Goal: Transaction & Acquisition: Purchase product/service

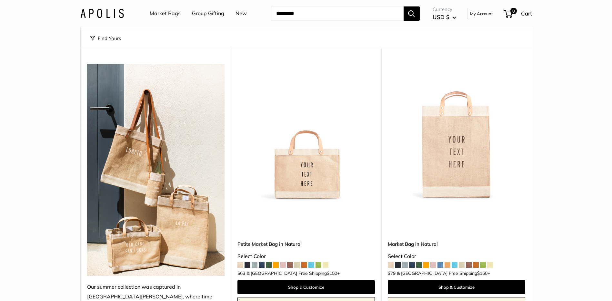
scroll to position [65, 0]
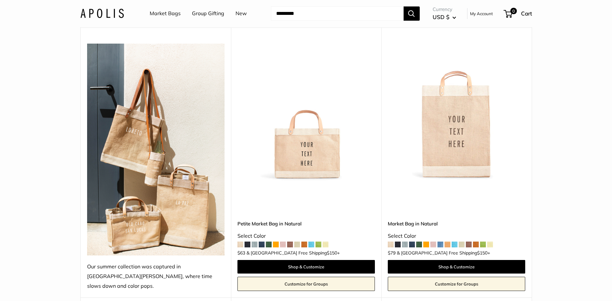
click at [0, 0] on img at bounding box center [0, 0] width 0 height 0
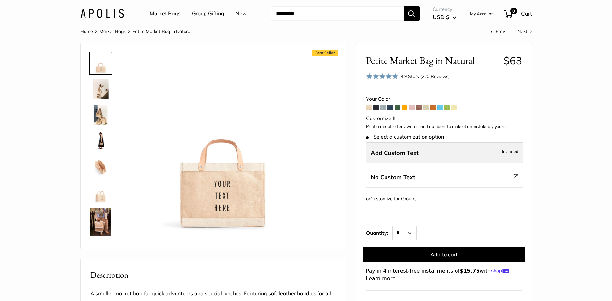
click at [427, 156] on label "Add Custom Text Included" at bounding box center [445, 152] width 158 height 21
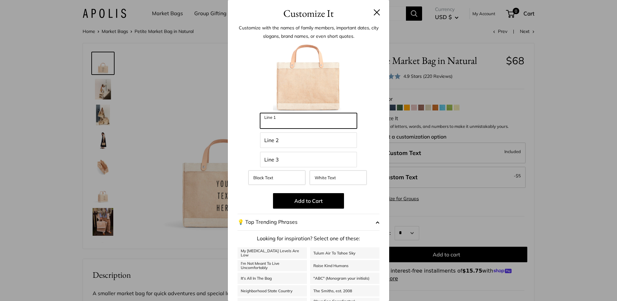
click at [291, 124] on input "Line 1" at bounding box center [308, 120] width 97 height 15
type input "**********"
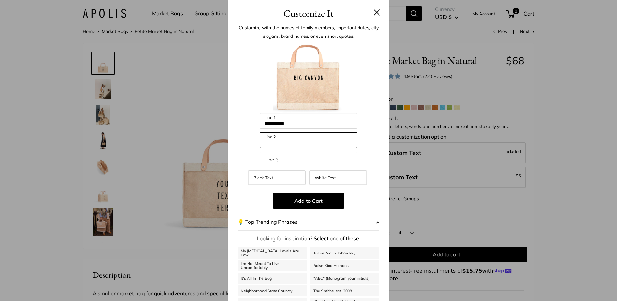
click at [300, 140] on input "Line 2" at bounding box center [308, 139] width 97 height 15
type input "******"
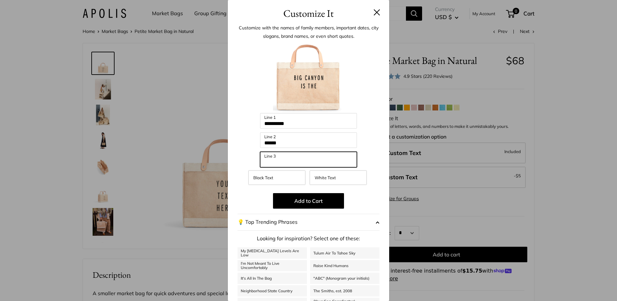
click at [280, 159] on input "Line 3" at bounding box center [308, 159] width 97 height 15
type input "****"
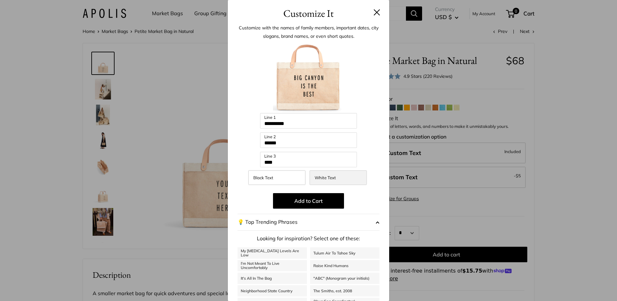
click at [329, 178] on span "White Text" at bounding box center [325, 177] width 21 height 5
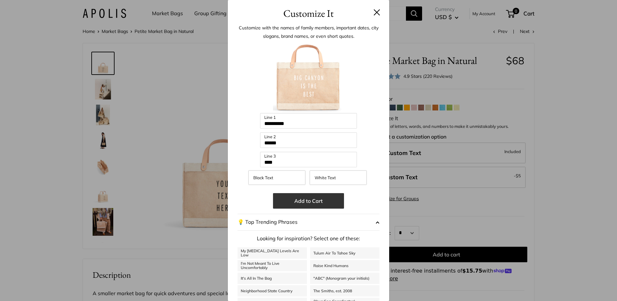
click at [296, 198] on button "Add to Cart" at bounding box center [308, 200] width 71 height 15
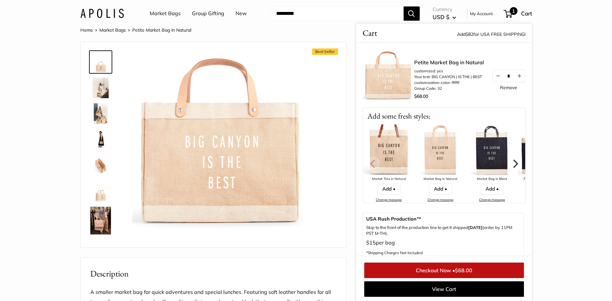
scroll to position [2, 0]
click at [100, 116] on img at bounding box center [100, 113] width 21 height 21
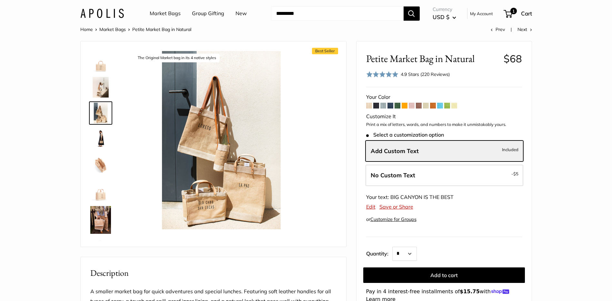
click at [397, 105] on span at bounding box center [398, 106] width 6 height 6
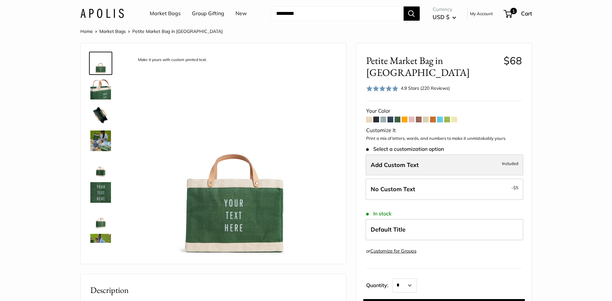
click at [403, 161] on span "Add Custom Text" at bounding box center [395, 164] width 48 height 7
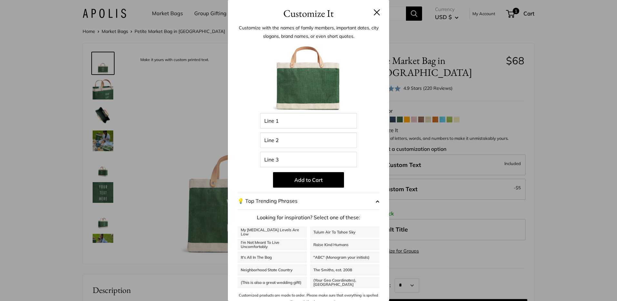
click at [375, 10] on button at bounding box center [377, 12] width 6 height 6
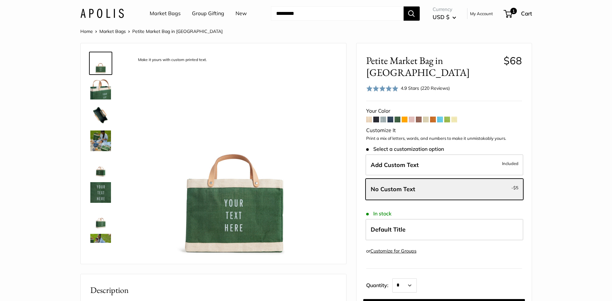
click at [381, 116] on span at bounding box center [383, 119] width 6 height 6
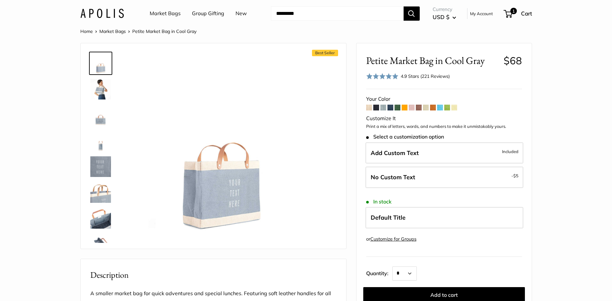
click at [392, 106] on span at bounding box center [391, 108] width 6 height 6
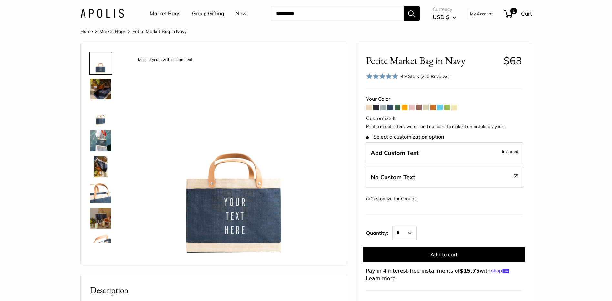
click at [434, 105] on span at bounding box center [433, 108] width 6 height 6
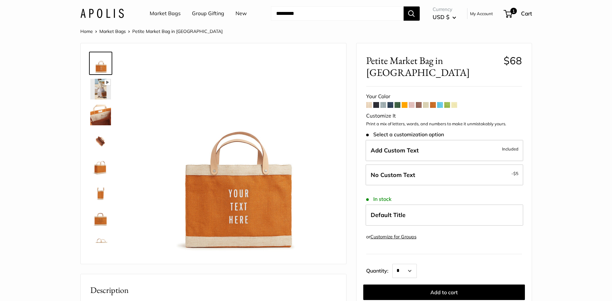
click at [450, 102] on span at bounding box center [447, 105] width 6 height 6
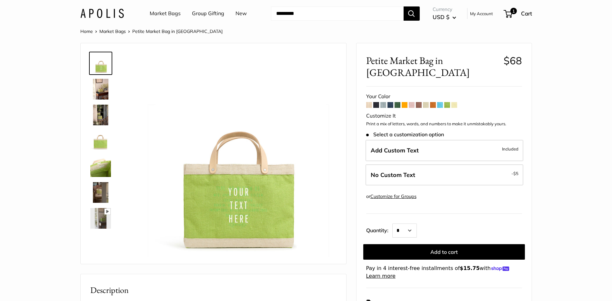
click at [440, 102] on span at bounding box center [440, 105] width 6 height 6
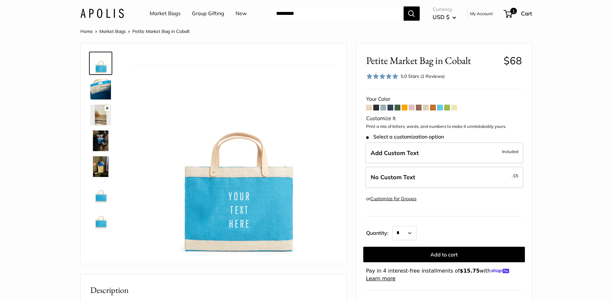
click at [102, 140] on img at bounding box center [100, 140] width 21 height 21
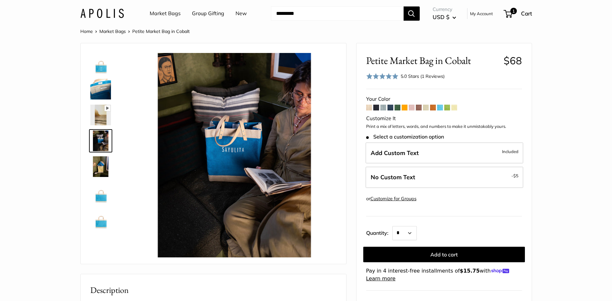
click at [101, 197] on img at bounding box center [100, 192] width 21 height 21
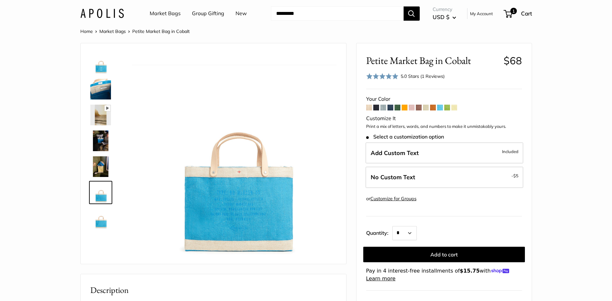
click at [102, 222] on img at bounding box center [100, 218] width 21 height 21
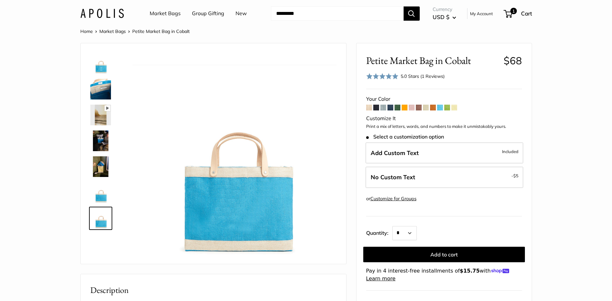
click at [427, 106] on span at bounding box center [426, 108] width 6 height 6
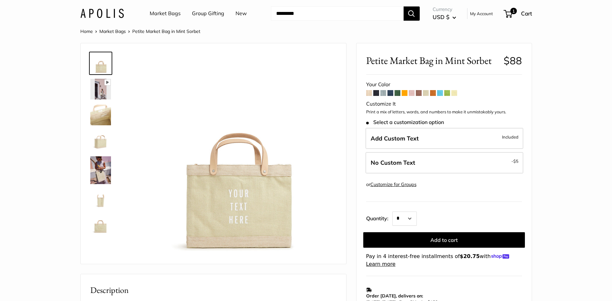
click at [454, 94] on span at bounding box center [454, 93] width 6 height 6
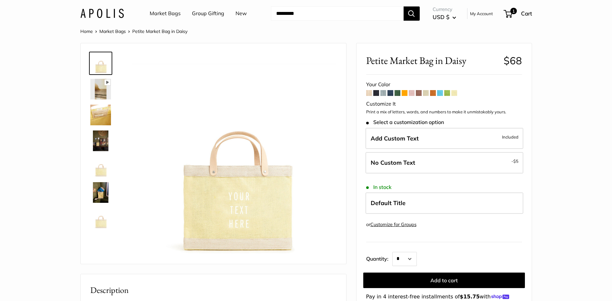
click at [448, 93] on span at bounding box center [447, 93] width 6 height 6
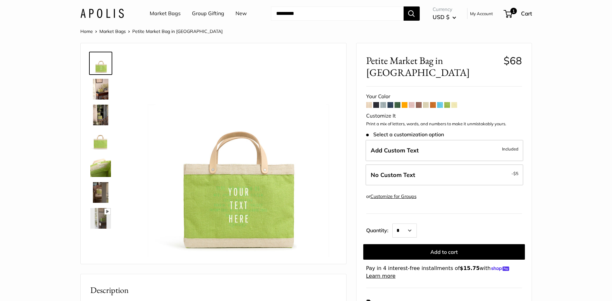
click at [440, 102] on span at bounding box center [440, 105] width 6 height 6
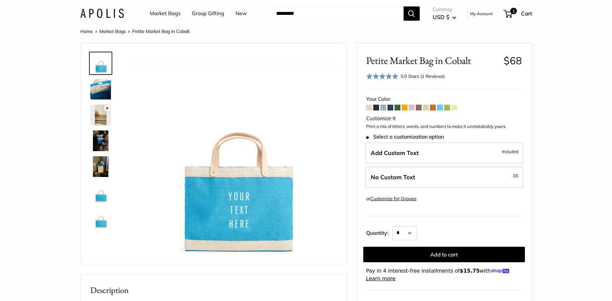
click at [432, 106] on span at bounding box center [433, 108] width 6 height 6
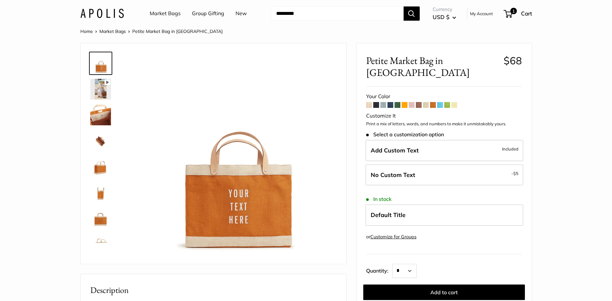
click at [424, 102] on span at bounding box center [426, 105] width 6 height 6
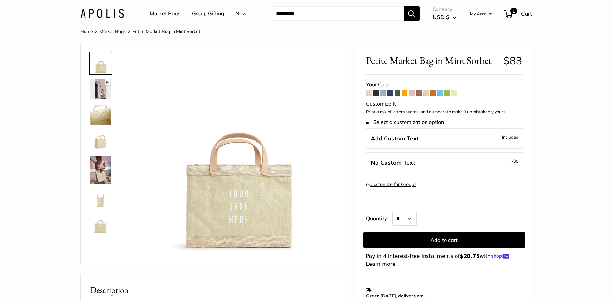
click at [425, 93] on span at bounding box center [426, 93] width 6 height 6
click at [418, 93] on span at bounding box center [419, 93] width 6 height 6
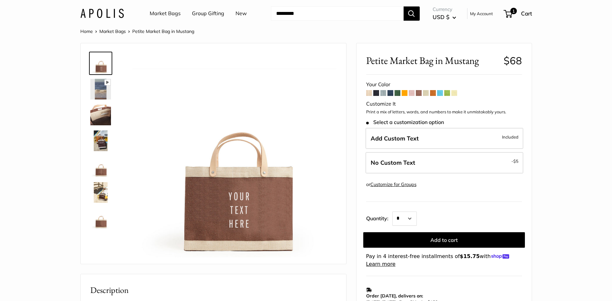
click at [410, 91] on span at bounding box center [412, 93] width 6 height 6
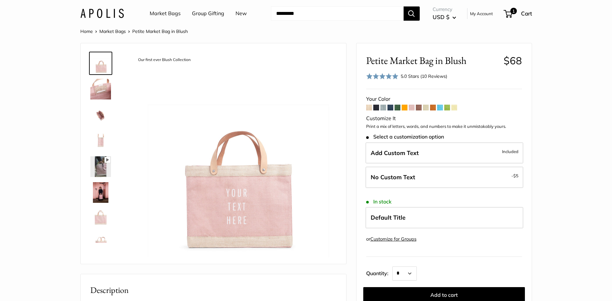
click at [378, 106] on span at bounding box center [376, 108] width 6 height 6
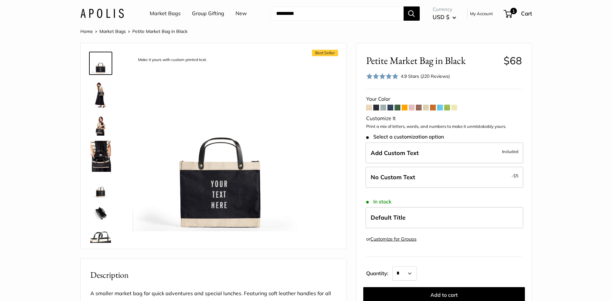
click at [384, 106] on span at bounding box center [383, 108] width 6 height 6
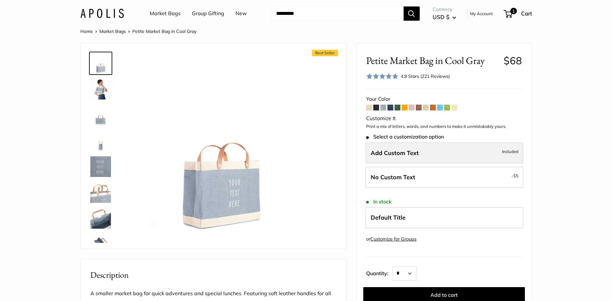
click at [405, 151] on span "Add Custom Text" at bounding box center [395, 152] width 48 height 7
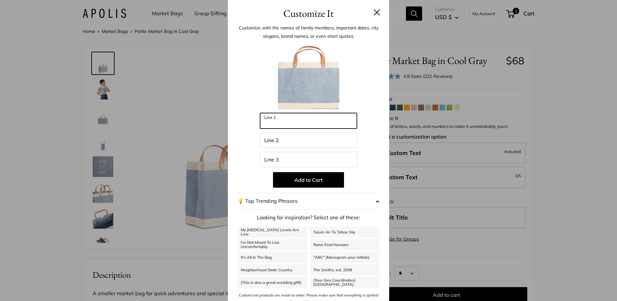
click at [319, 127] on input "Line 1" at bounding box center [308, 120] width 97 height 15
type input "**********"
type input "******"
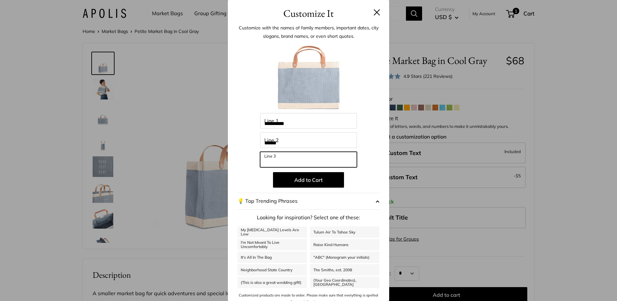
type input "****"
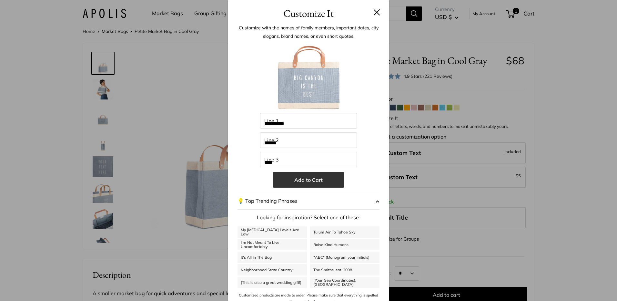
click at [286, 182] on button "Add to Cart" at bounding box center [308, 179] width 71 height 15
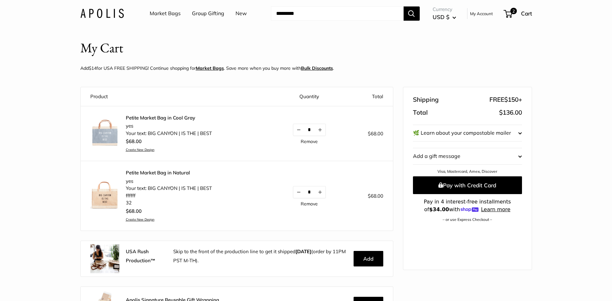
click at [104, 200] on img at bounding box center [104, 194] width 29 height 29
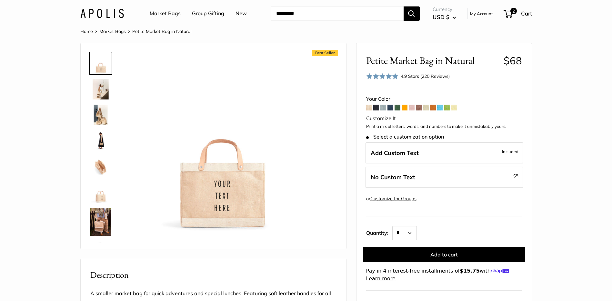
click at [419, 107] on span at bounding box center [419, 108] width 6 height 6
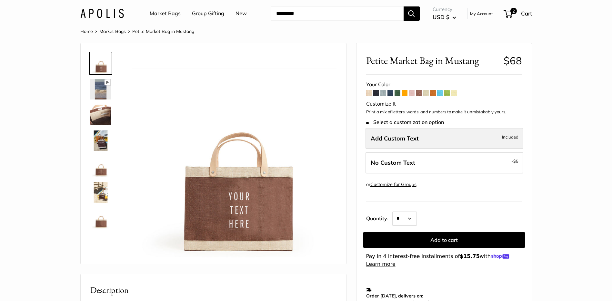
click at [408, 141] on span "Add Custom Text" at bounding box center [395, 138] width 48 height 7
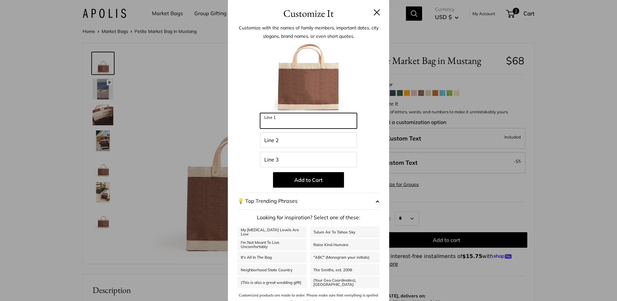
click at [308, 126] on input "Line 1" at bounding box center [308, 120] width 97 height 15
type input "**********"
type input "******"
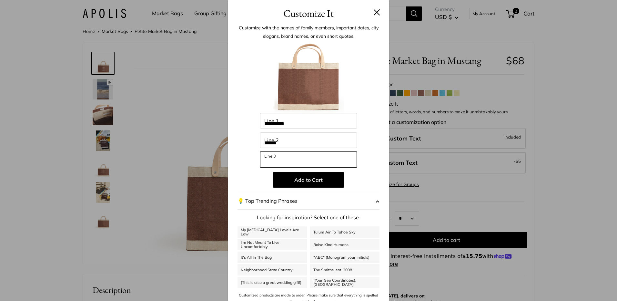
type input "****"
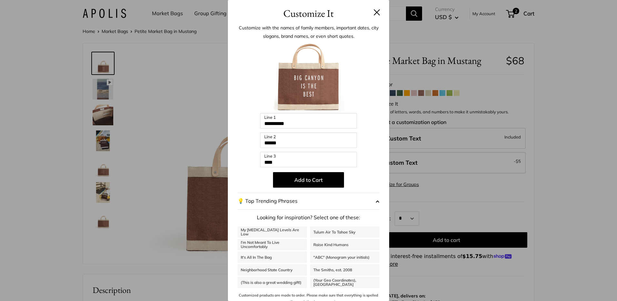
click at [207, 207] on div "**********" at bounding box center [308, 150] width 617 height 301
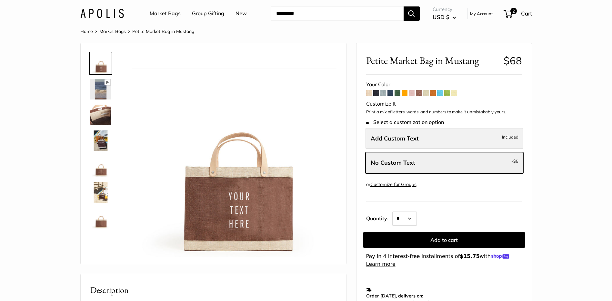
click at [402, 131] on label "Add Custom Text Included" at bounding box center [445, 138] width 158 height 21
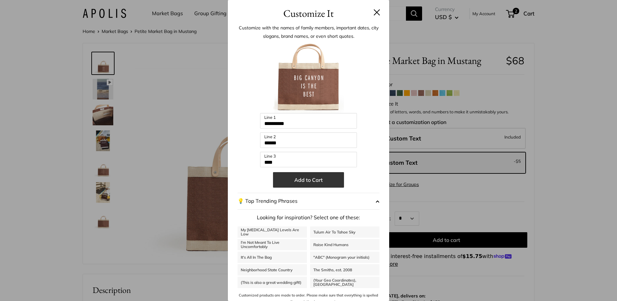
click at [300, 177] on button "Add to Cart" at bounding box center [308, 179] width 71 height 15
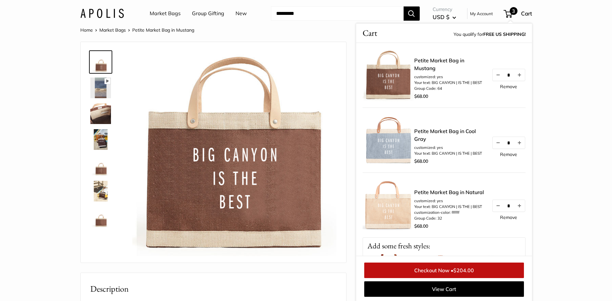
scroll to position [2, 0]
click at [170, 10] on link "Market Bags" at bounding box center [165, 14] width 31 height 10
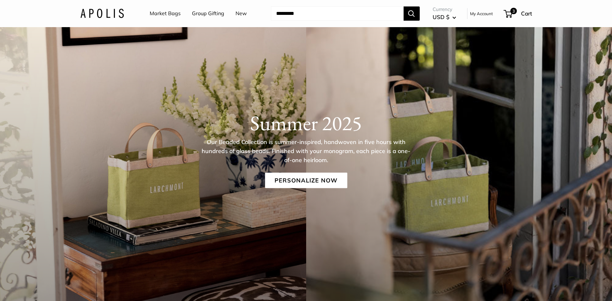
scroll to position [65, 0]
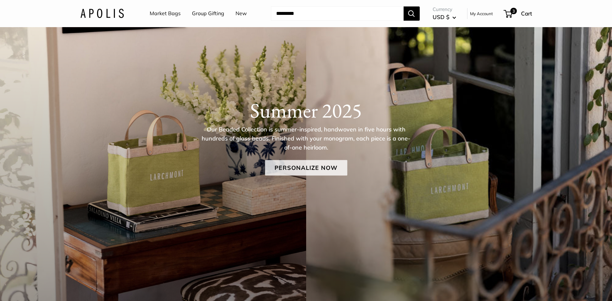
click at [331, 169] on link "Personalize Now" at bounding box center [306, 167] width 82 height 15
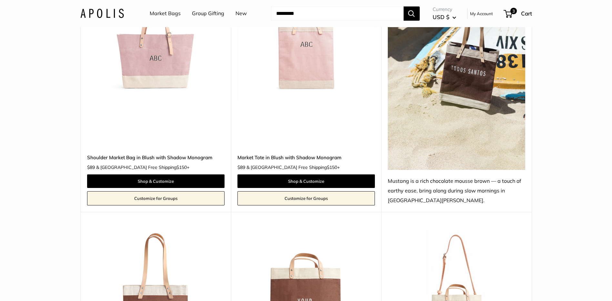
scroll to position [944, 0]
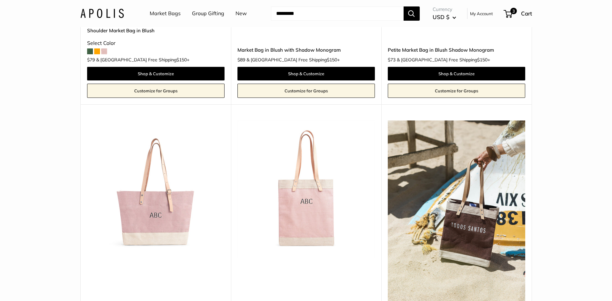
click at [0, 0] on img at bounding box center [0, 0] width 0 height 0
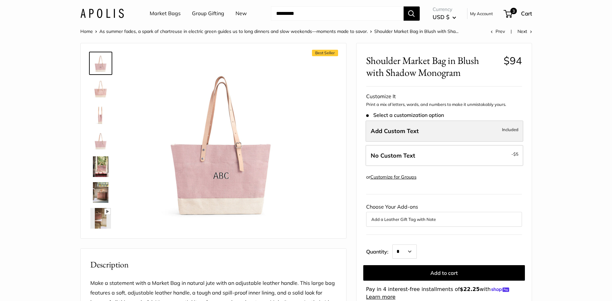
click at [417, 127] on span "Add Custom Text" at bounding box center [395, 130] width 48 height 7
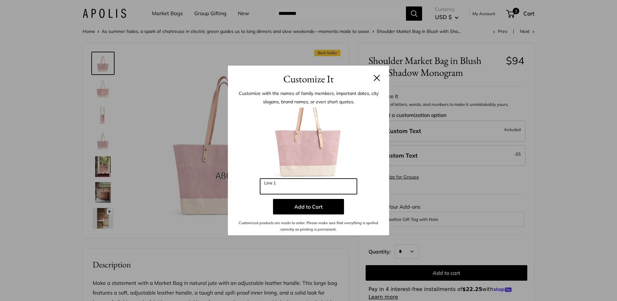
click at [289, 188] on input "Line 1" at bounding box center [308, 185] width 97 height 15
type input "***"
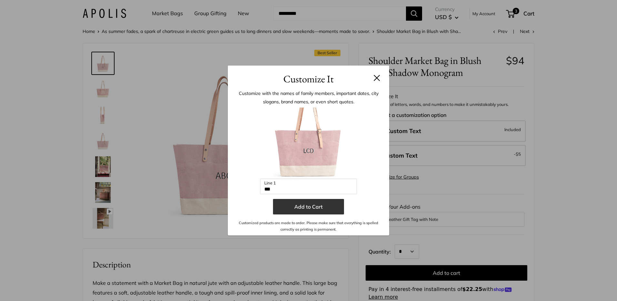
click at [301, 208] on button "Add to Cart" at bounding box center [308, 206] width 71 height 15
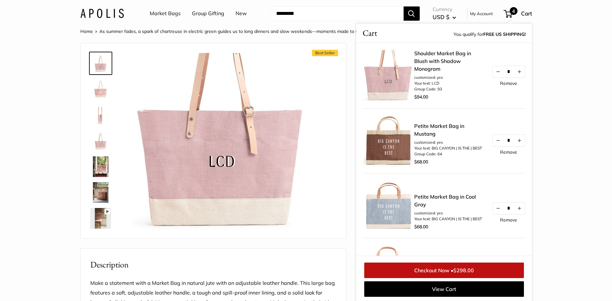
click at [320, 232] on div "Best Seller Pause Play % buffered 00:00 Unmute Mute Exit fullscreen Enter fulls…" at bounding box center [213, 141] width 249 height 182
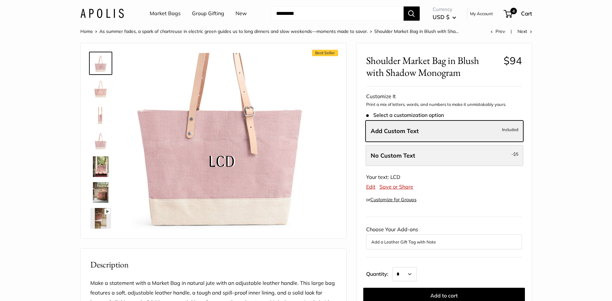
click at [425, 152] on label "No Custom Text - $5" at bounding box center [445, 155] width 158 height 21
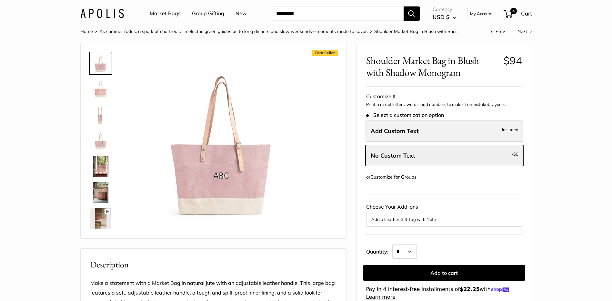
click at [425, 133] on label "Add Custom Text Included" at bounding box center [445, 130] width 158 height 21
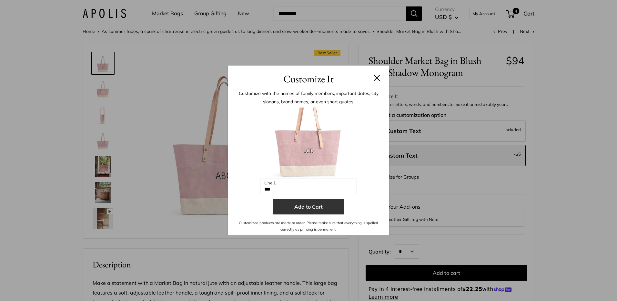
click at [308, 206] on button "Add to Cart" at bounding box center [308, 206] width 71 height 15
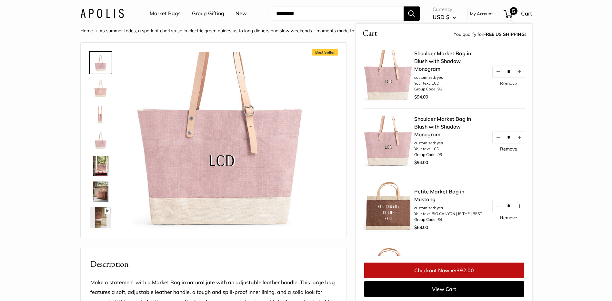
click img
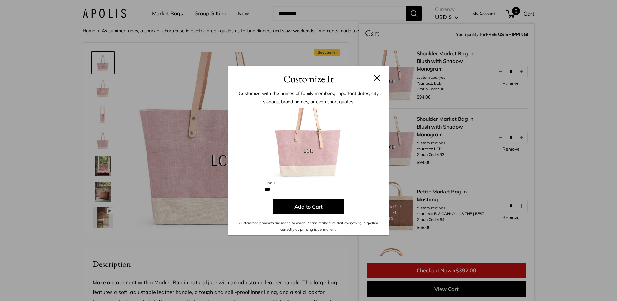
scroll to position [1, 0]
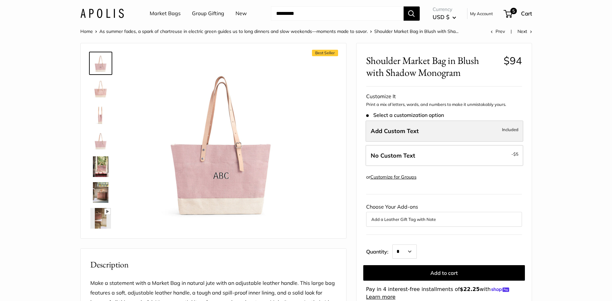
click at [433, 132] on label "Add Custom Text Included" at bounding box center [445, 130] width 158 height 21
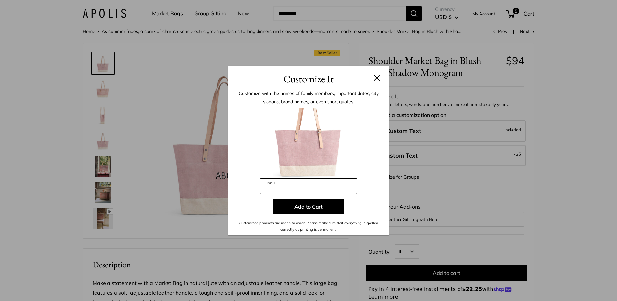
click at [293, 187] on input "Line 1" at bounding box center [308, 185] width 97 height 15
type input "***"
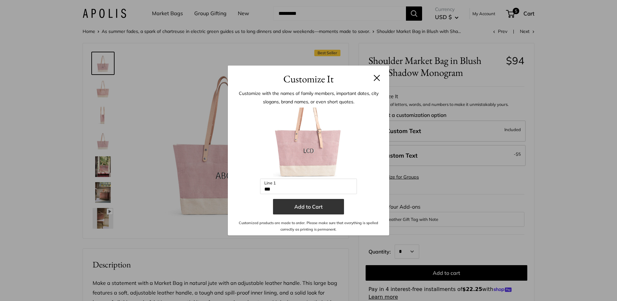
click at [304, 207] on button "Add to Cart" at bounding box center [308, 206] width 71 height 15
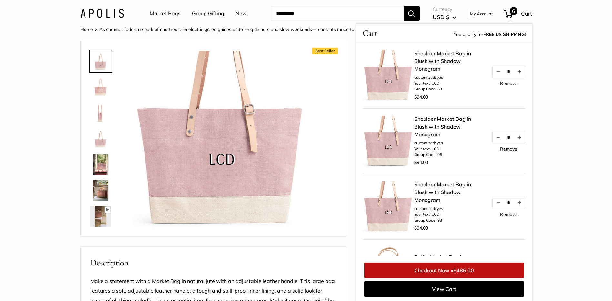
scroll to position [3, 0]
drag, startPoint x: 217, startPoint y: 130, endPoint x: 105, endPoint y: 142, distance: 112.6
click at [106, 142] on img at bounding box center [100, 138] width 21 height 21
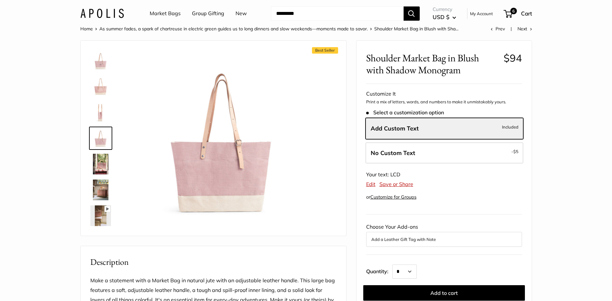
click at [100, 139] on img at bounding box center [100, 138] width 21 height 21
click at [439, 130] on label "Add Custom Text Included" at bounding box center [445, 128] width 158 height 21
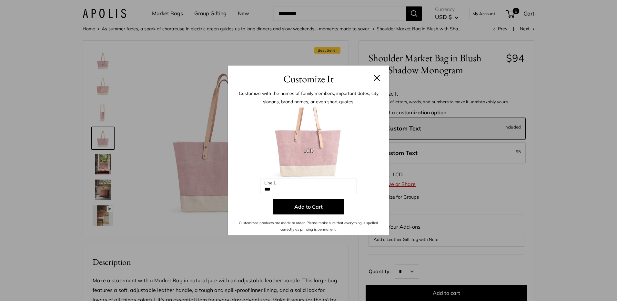
click at [374, 79] on button at bounding box center [377, 78] width 6 height 6
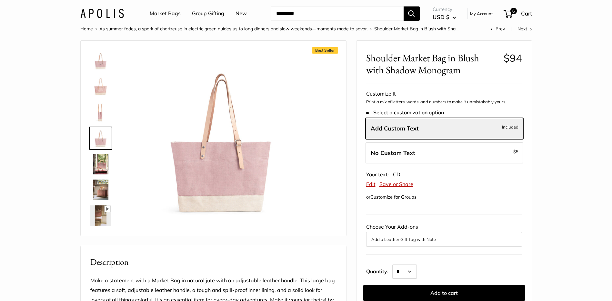
click at [99, 117] on img at bounding box center [100, 112] width 21 height 21
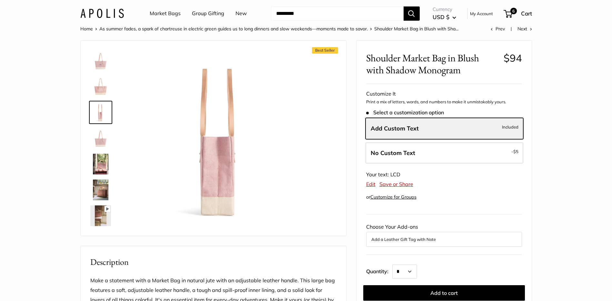
click at [105, 141] on img at bounding box center [100, 138] width 21 height 21
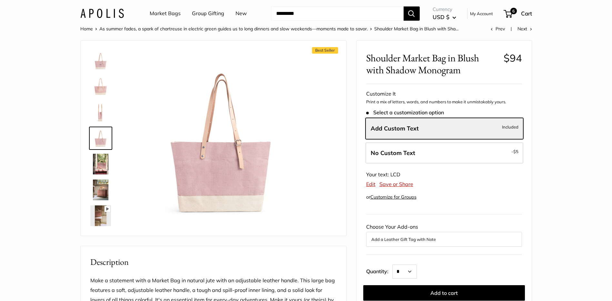
click at [98, 166] on img at bounding box center [100, 164] width 21 height 21
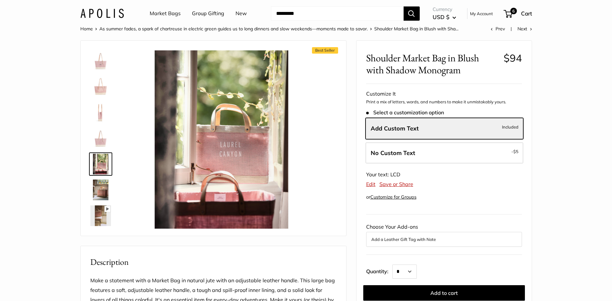
click at [102, 189] on img at bounding box center [100, 189] width 21 height 21
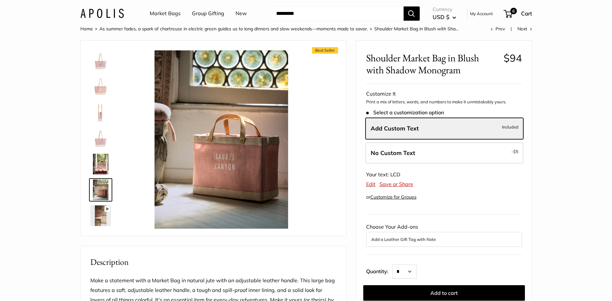
click at [100, 211] on img at bounding box center [100, 215] width 21 height 21
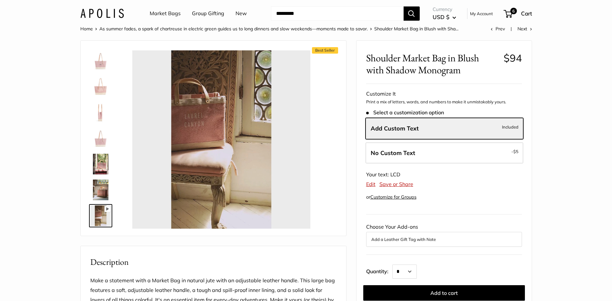
click at [218, 135] on div "Pause Play % buffered 00:00 Unmute Mute Exit fullscreen Enter fullscreen Play" at bounding box center [221, 139] width 178 height 178
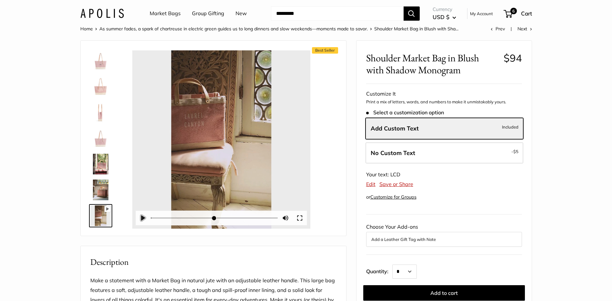
click at [144, 216] on button "Pause Play" at bounding box center [143, 218] width 14 height 14
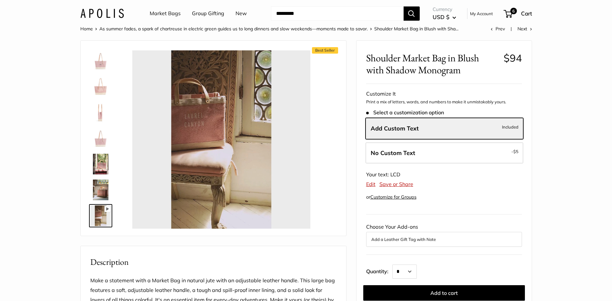
type input "*"
click at [102, 141] on img at bounding box center [100, 138] width 21 height 21
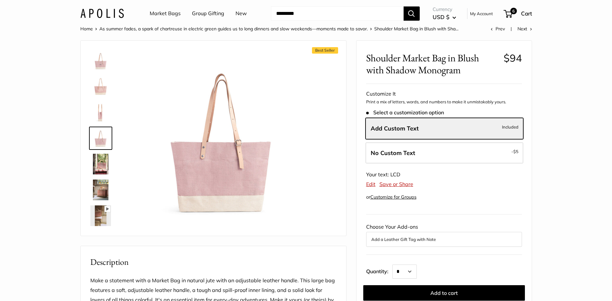
click at [99, 63] on img at bounding box center [100, 60] width 21 height 21
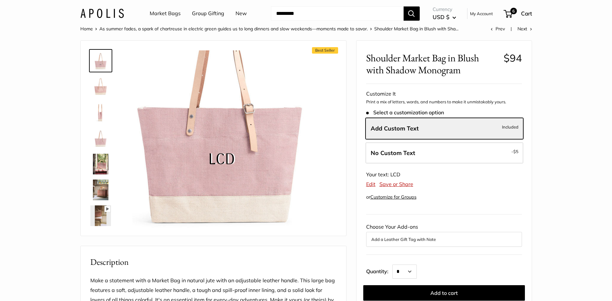
click at [254, 171] on img at bounding box center [221, 139] width 178 height 178
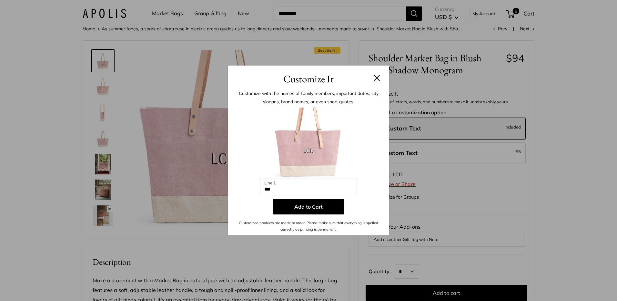
click at [377, 78] on button at bounding box center [377, 78] width 6 height 6
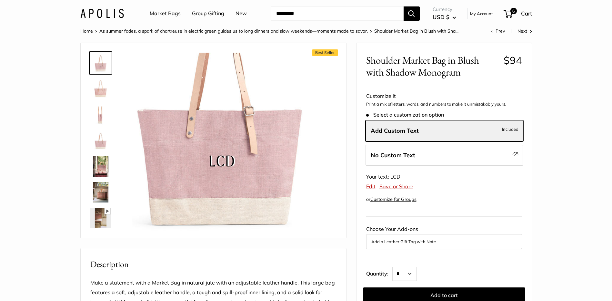
scroll to position [0, 0]
click at [171, 15] on link "Market Bags" at bounding box center [165, 14] width 31 height 10
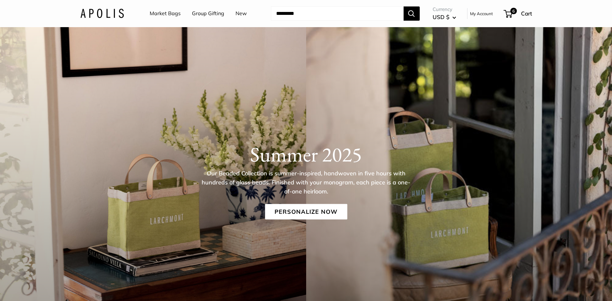
scroll to position [65, 0]
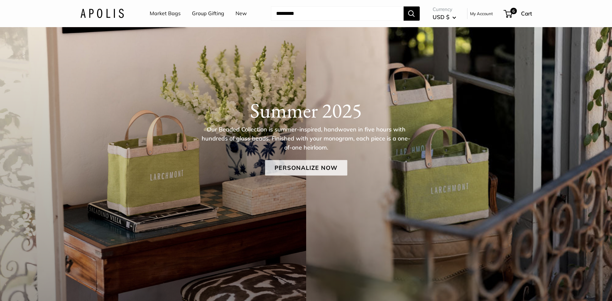
click at [315, 165] on link "Personalize Now" at bounding box center [306, 167] width 82 height 15
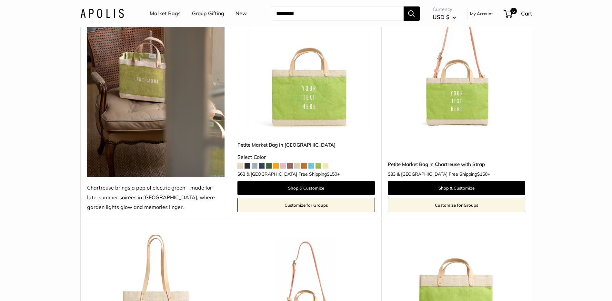
scroll to position [129, 0]
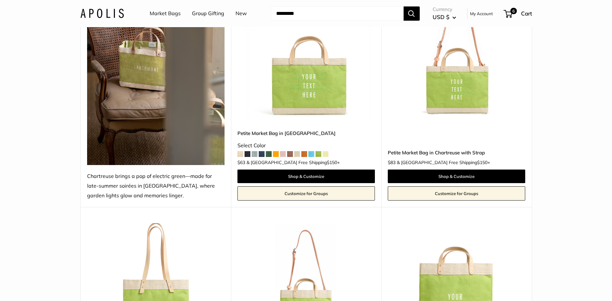
click at [0, 0] on img at bounding box center [0, 0] width 0 height 0
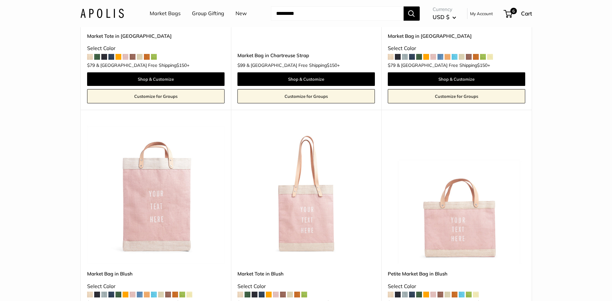
scroll to position [484, 0]
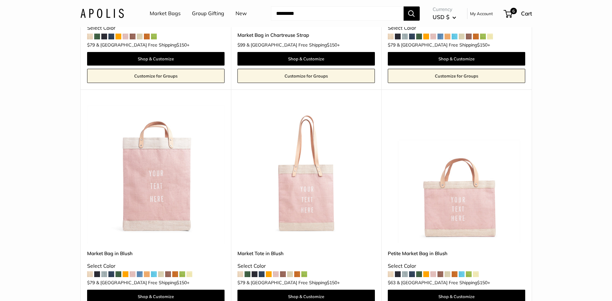
click at [0, 0] on img at bounding box center [0, 0] width 0 height 0
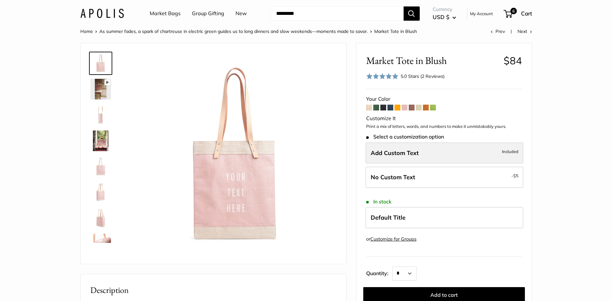
click at [481, 154] on label "Add Custom Text Included" at bounding box center [445, 152] width 158 height 21
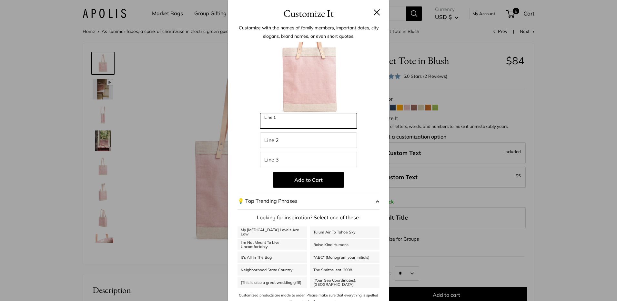
click at [290, 119] on input "Line 1" at bounding box center [308, 120] width 97 height 15
click at [374, 12] on button at bounding box center [377, 12] width 6 height 6
